Goal: Navigation & Orientation: Find specific page/section

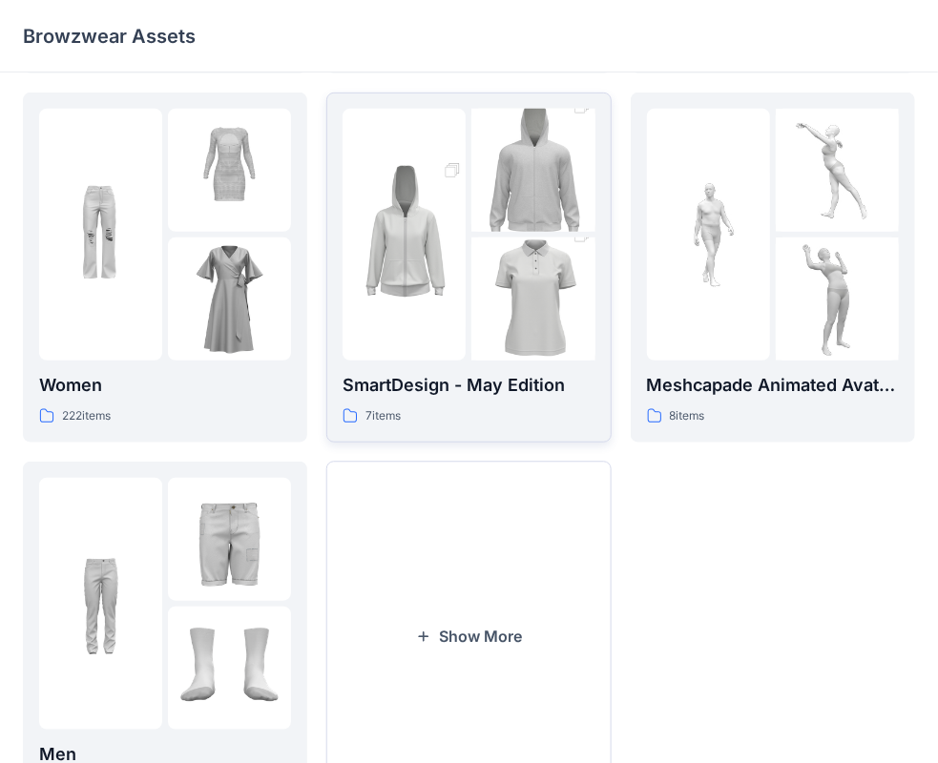
scroll to position [382, 0]
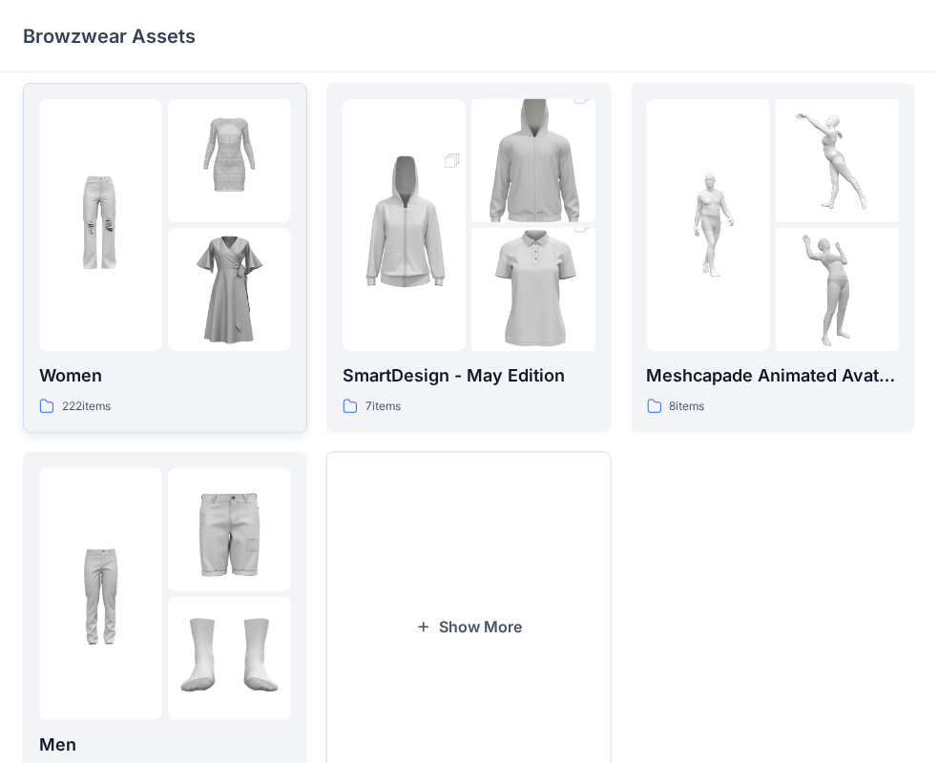
click at [155, 316] on div at bounding box center [100, 225] width 123 height 252
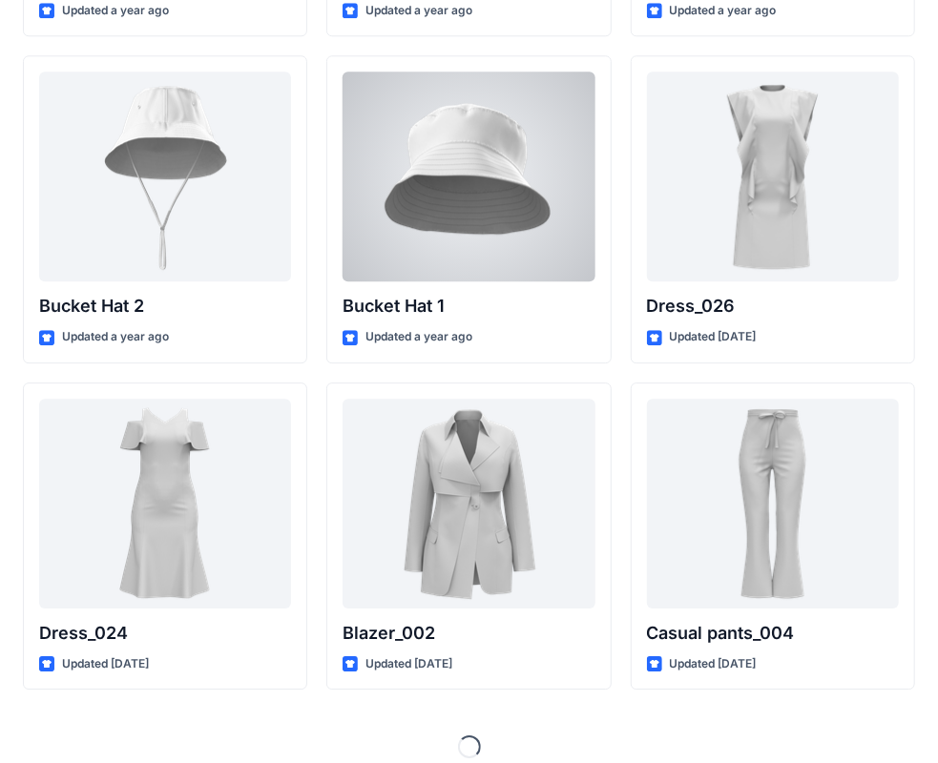
scroll to position [2014, 0]
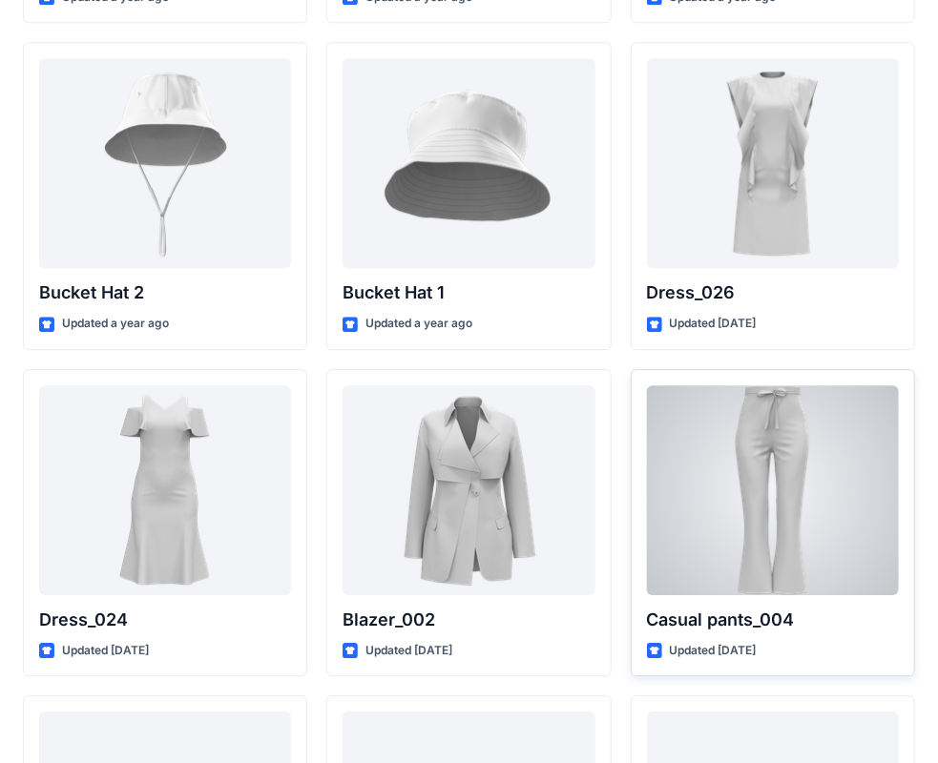
click at [745, 465] on div at bounding box center [773, 490] width 252 height 210
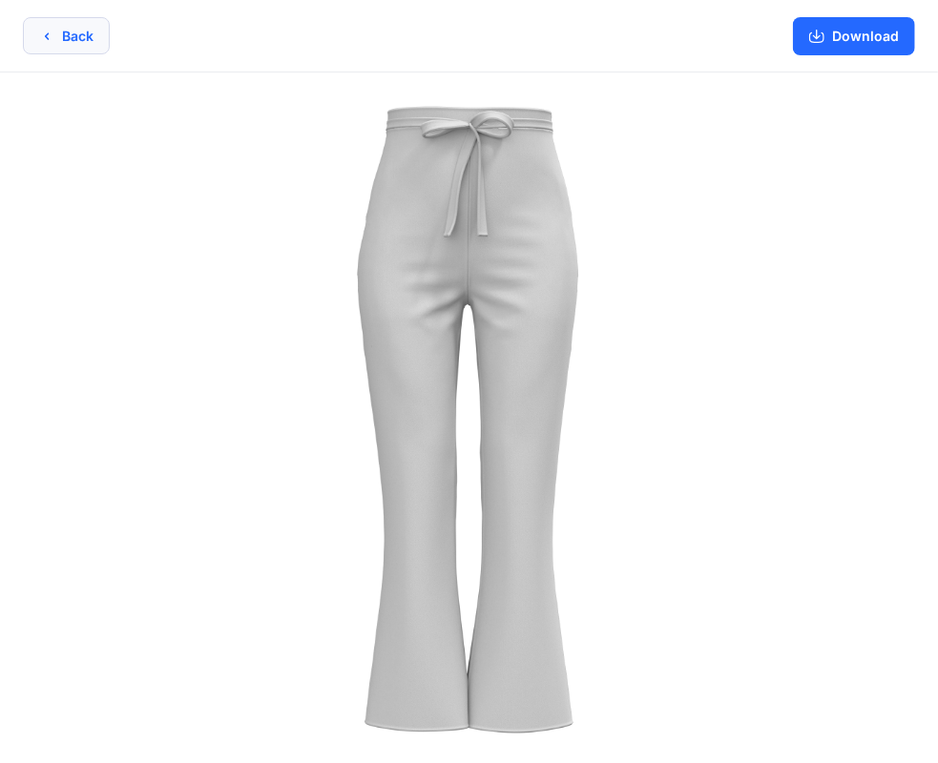
click at [55, 36] on button "Back" at bounding box center [66, 35] width 87 height 37
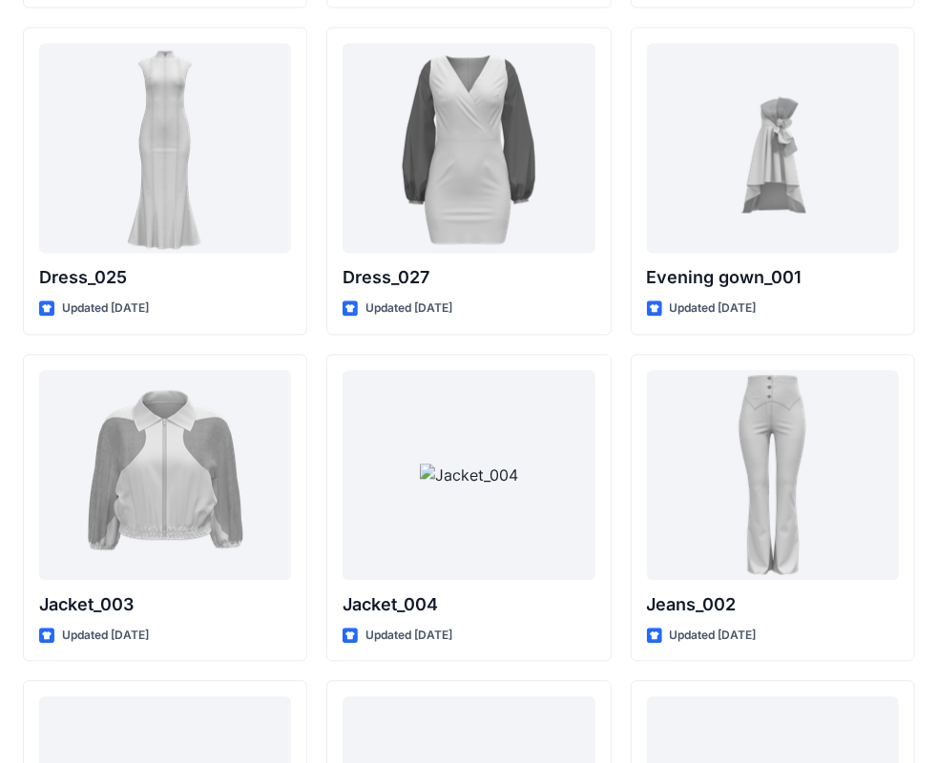
scroll to position [4368, 0]
